Goal: Complete application form

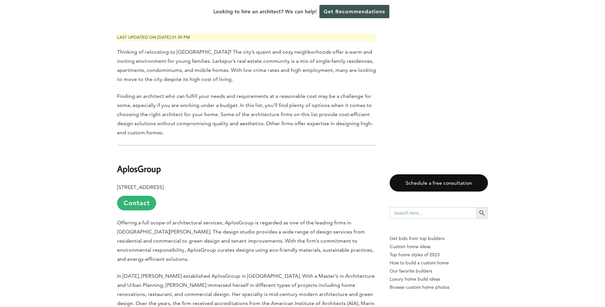
scroll to position [333, 0]
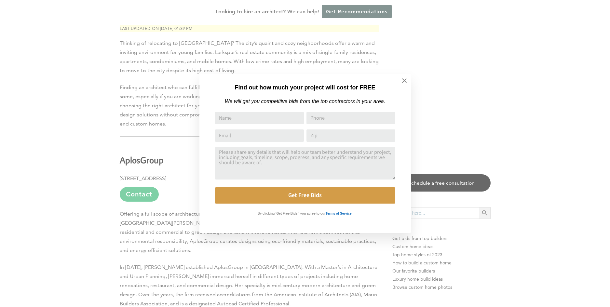
click at [403, 81] on icon at bounding box center [404, 80] width 7 height 7
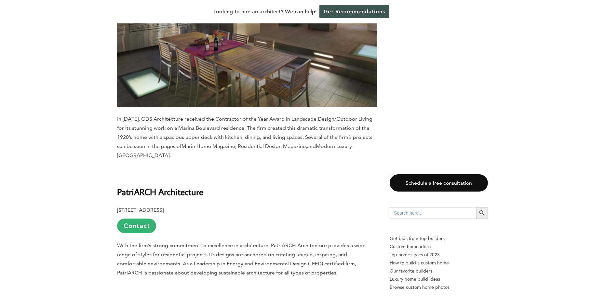
scroll to position [3997, 0]
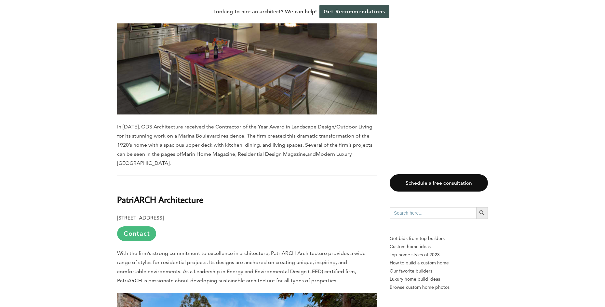
click at [135, 227] on link "Contact" at bounding box center [136, 234] width 39 height 15
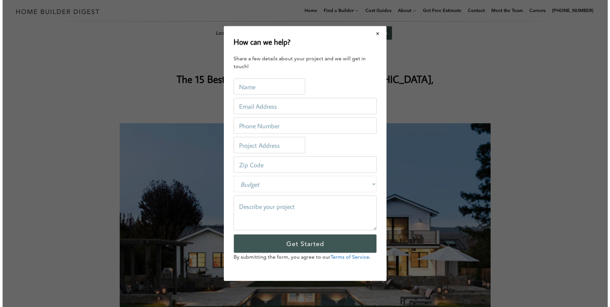
scroll to position [0, 0]
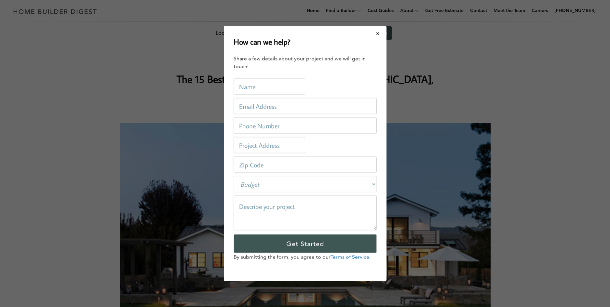
click at [263, 88] on input "text" at bounding box center [270, 86] width 72 height 16
type input "[PERSON_NAME]"
click at [296, 105] on input "email" at bounding box center [305, 106] width 143 height 16
type input "[EMAIL_ADDRESS][DOMAIN_NAME]"
click at [293, 122] on input "tel" at bounding box center [305, 125] width 143 height 16
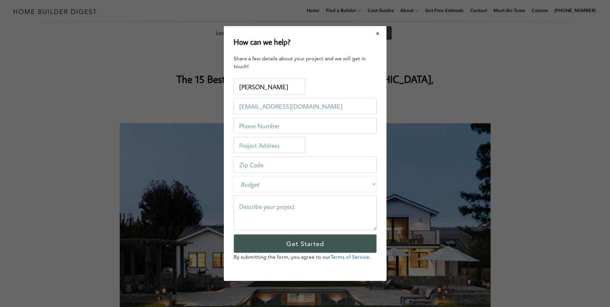
type input "1"
type input "415-716=8632"
click at [297, 144] on input "text" at bounding box center [270, 145] width 72 height 16
type input "[STREET_ADDRESS][PERSON_NAME]"
click at [297, 159] on input "number" at bounding box center [305, 165] width 143 height 16
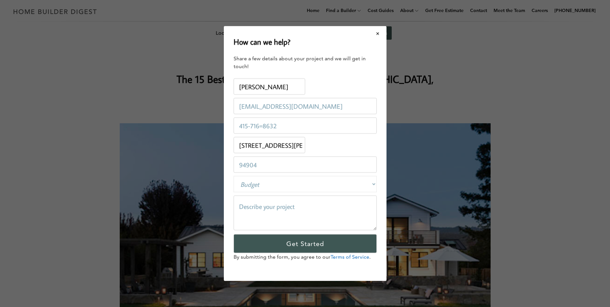
type input "94904"
click at [305, 204] on textarea at bounding box center [305, 213] width 143 height 35
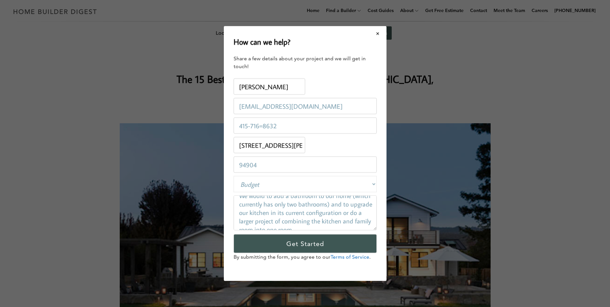
scroll to position [17, 0]
type textarea "We would to add a bathroom to our home (which currently has only two bathrooms)…"
click at [265, 128] on input "415-716=8632" at bounding box center [305, 125] width 143 height 16
type input "[PHONE_NUMBER]"
click at [344, 222] on textarea "We would to add a bathroom to our home (which currently has only two bathrooms)…" at bounding box center [305, 213] width 143 height 35
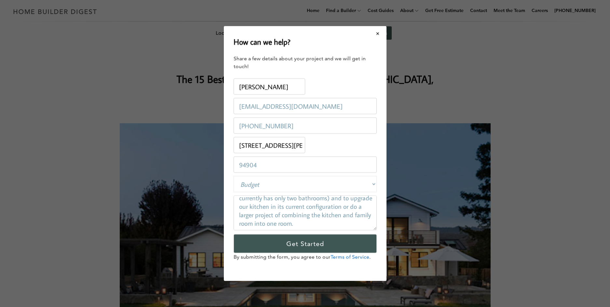
scroll to position [0, 0]
click at [276, 207] on textarea "We would to add a bathroom to our home (which currently has only two bathrooms)…" at bounding box center [305, 213] width 143 height 35
type textarea "We would to like to add a bathroom to our home (which currently has only two ba…"
click at [373, 185] on select "Budget Less than $100,000 $100,000-$250,000 $250,000-$500,000 $500,000-$1 Milli…" at bounding box center [305, 184] width 143 height 16
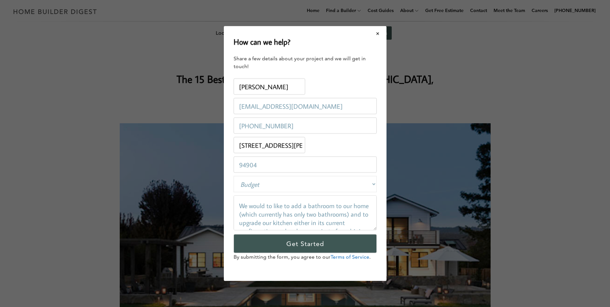
click at [373, 185] on select "Budget Less than $100,000 $100,000-$250,000 $250,000-$500,000 $500,000-$1 Milli…" at bounding box center [305, 184] width 143 height 16
click at [314, 184] on select "Budget Less than $100,000 $100,000-$250,000 $250,000-$500,000 $500,000-$1 Milli…" at bounding box center [305, 184] width 143 height 16
select select "250000-500000"
click at [234, 176] on select "Budget Less than $100,000 $100,000-$250,000 $250,000-$500,000 $500,000-$1 Milli…" at bounding box center [305, 184] width 143 height 16
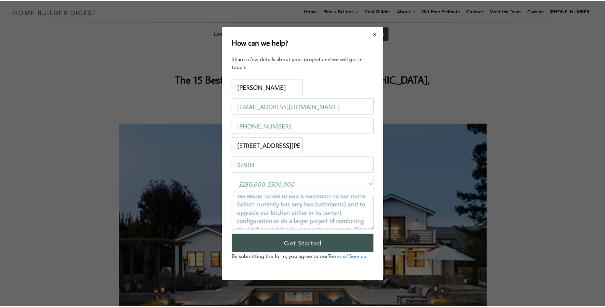
scroll to position [18, 0]
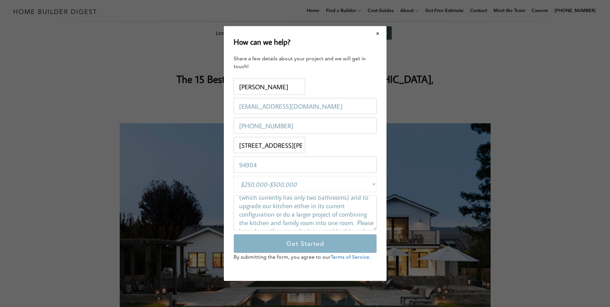
click at [304, 244] on input "Get Started" at bounding box center [305, 243] width 143 height 19
